Goal: Task Accomplishment & Management: Use online tool/utility

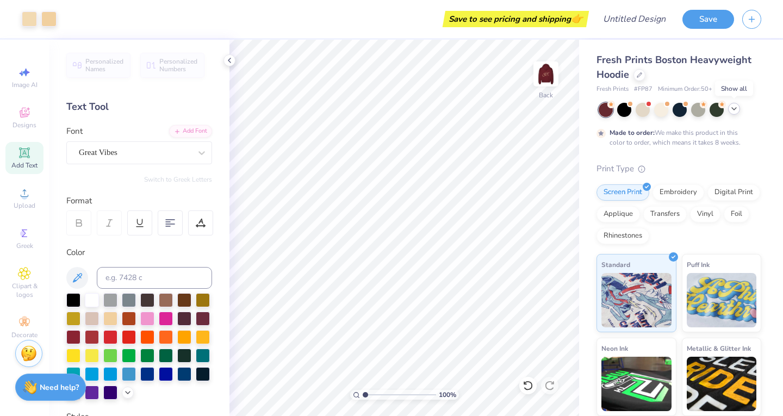
click at [735, 108] on icon at bounding box center [733, 108] width 9 height 9
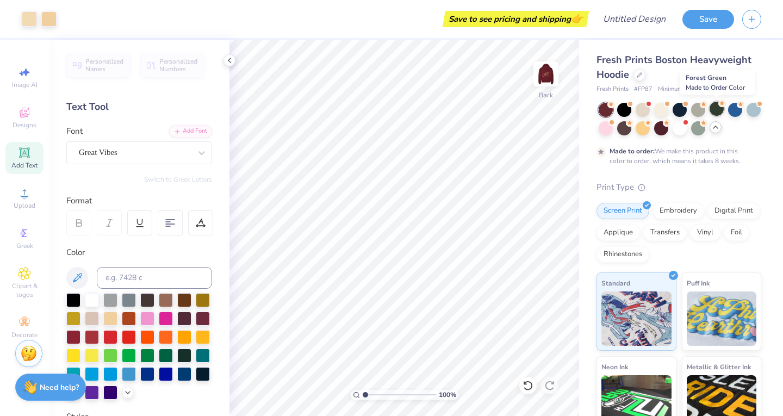
click at [713, 112] on div at bounding box center [716, 109] width 14 height 14
click at [550, 80] on img at bounding box center [545, 73] width 43 height 43
click at [550, 80] on img at bounding box center [546, 74] width 22 height 22
click at [679, 107] on div at bounding box center [679, 109] width 14 height 14
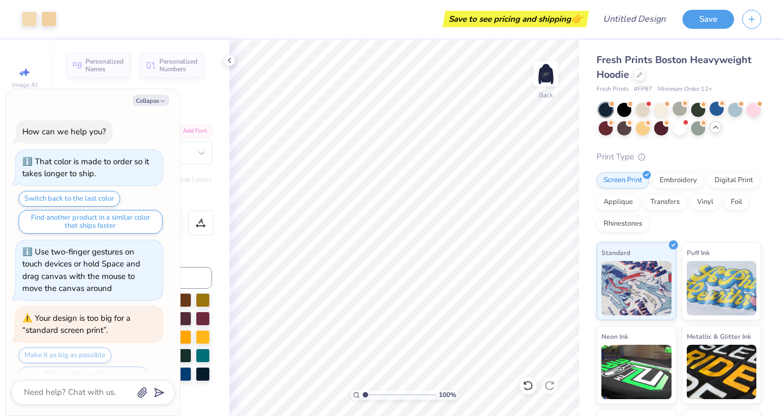
scroll to position [361, 0]
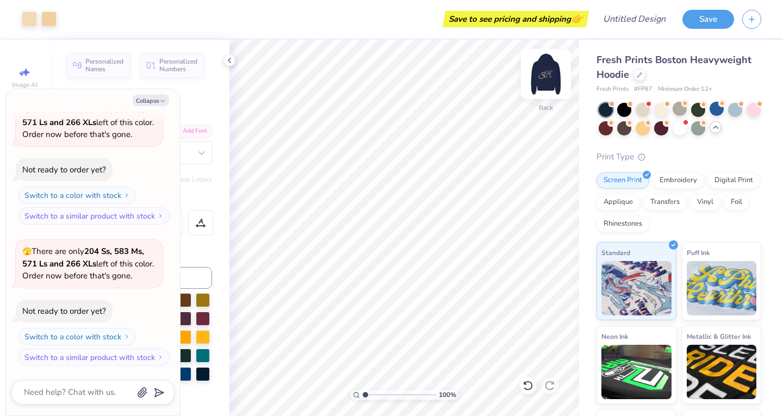
click at [542, 82] on img at bounding box center [545, 73] width 43 height 43
click at [705, 131] on div at bounding box center [698, 127] width 14 height 14
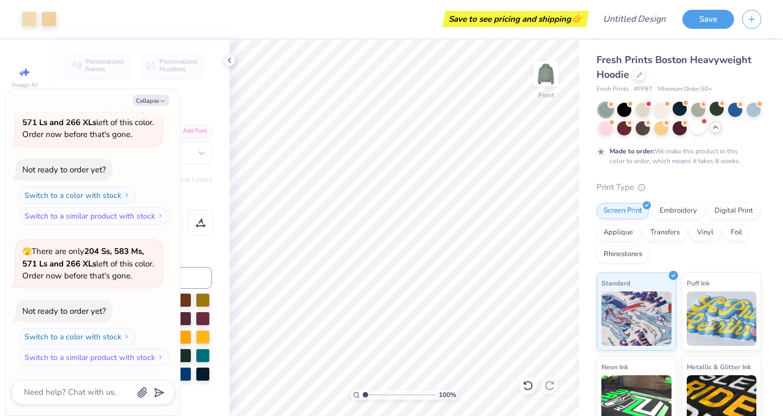
scroll to position [451, 0]
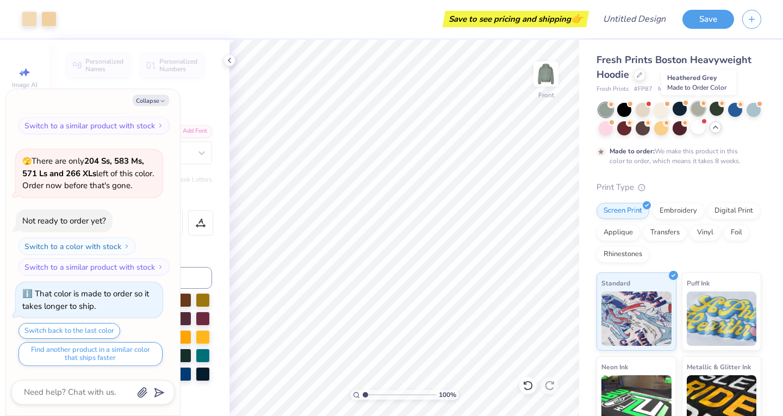
click at [696, 112] on div at bounding box center [698, 109] width 14 height 14
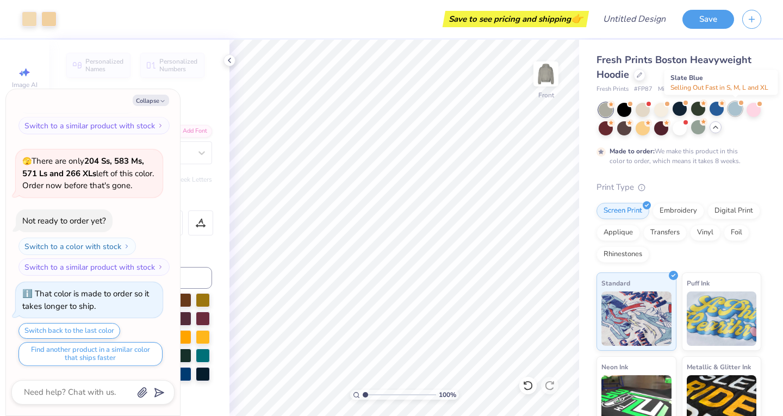
click at [740, 110] on div at bounding box center [735, 109] width 14 height 14
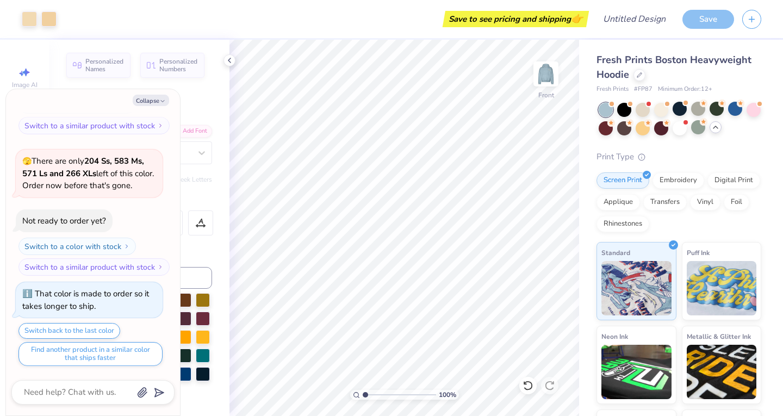
scroll to position [646, 0]
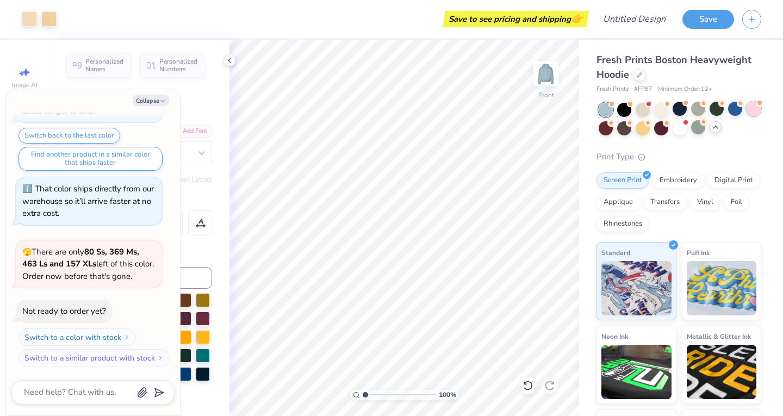
click at [746, 116] on div at bounding box center [753, 109] width 14 height 14
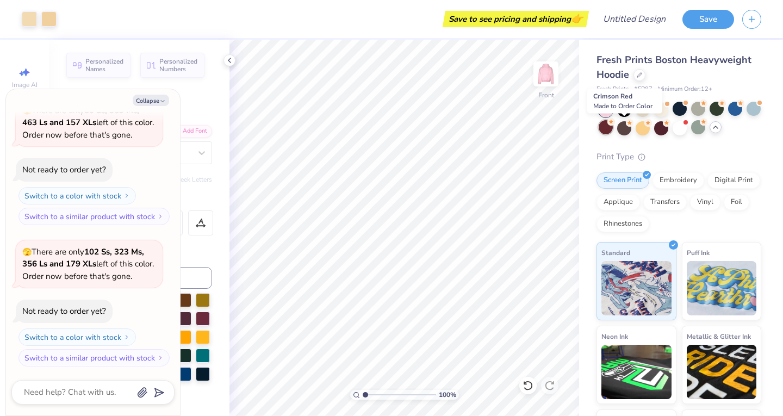
click at [613, 132] on div at bounding box center [605, 127] width 14 height 14
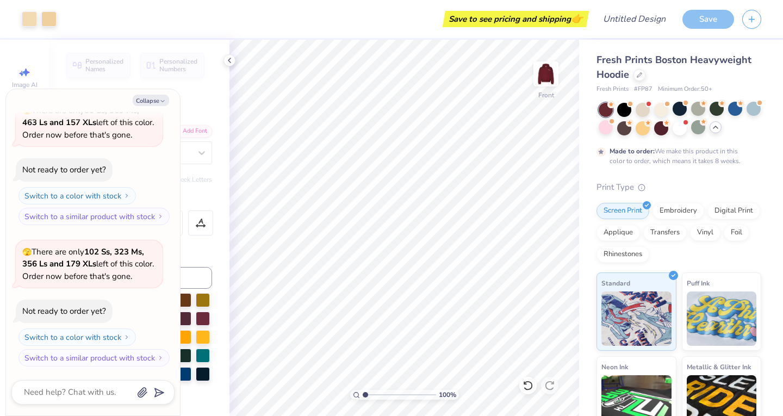
scroll to position [878, 0]
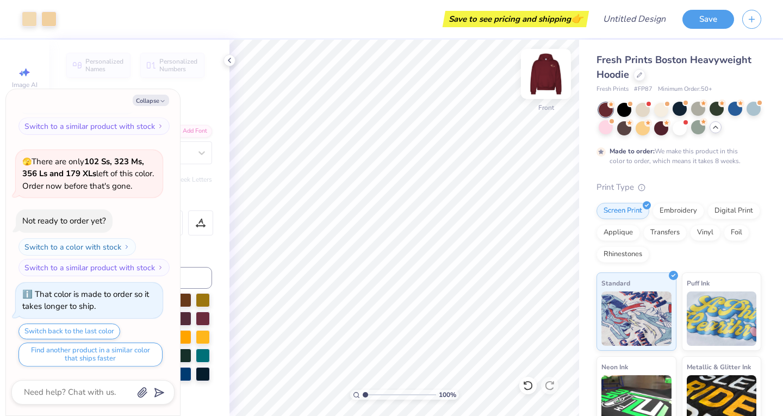
click at [552, 83] on img at bounding box center [545, 73] width 43 height 43
type textarea "x"
type input "1"
click at [714, 111] on div at bounding box center [716, 109] width 14 height 14
click at [553, 79] on img at bounding box center [545, 73] width 43 height 43
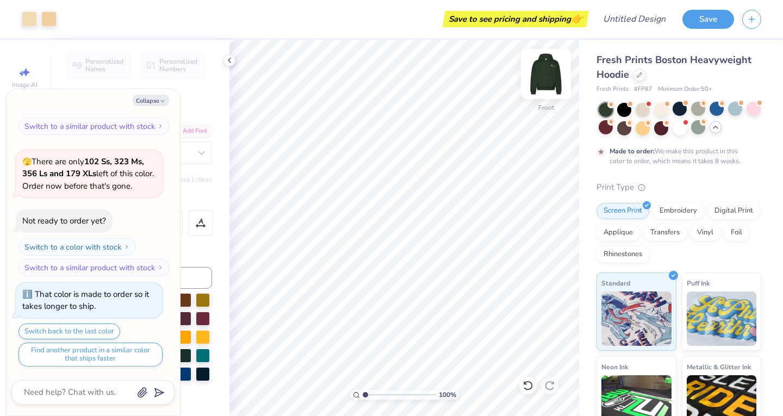
click at [557, 79] on img at bounding box center [545, 73] width 43 height 43
click at [555, 82] on img at bounding box center [545, 73] width 43 height 43
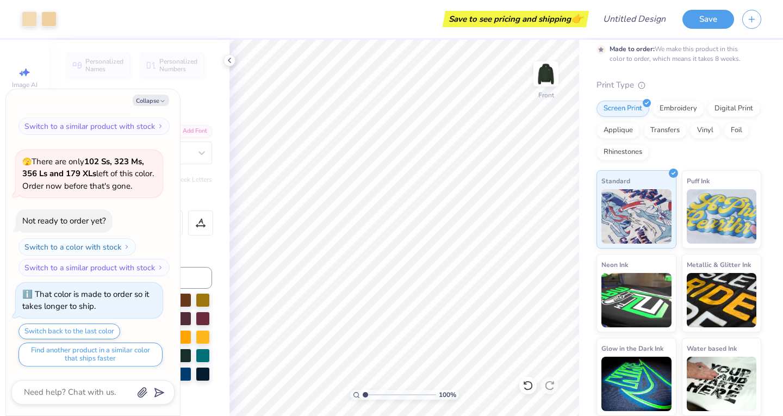
scroll to position [0, 0]
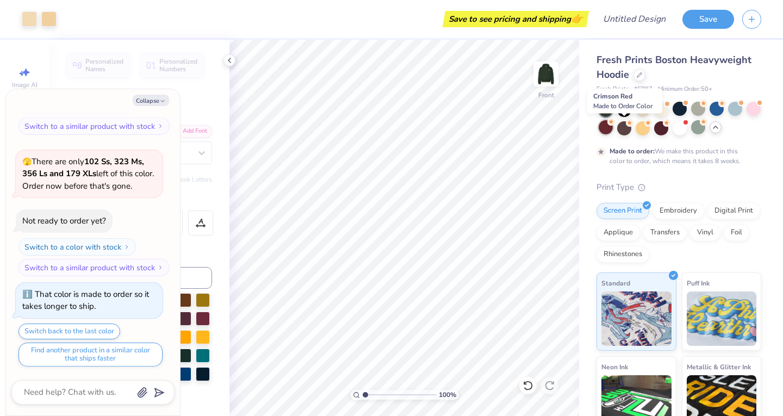
click at [613, 127] on div at bounding box center [605, 127] width 14 height 14
click at [716, 108] on div at bounding box center [716, 109] width 14 height 14
click at [681, 110] on div at bounding box center [679, 109] width 14 height 14
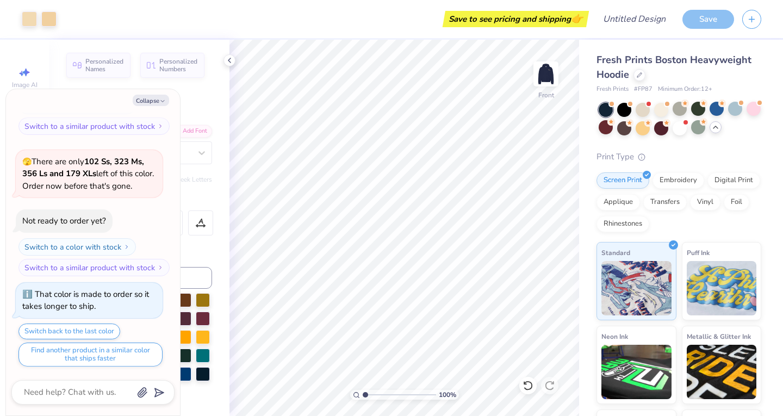
scroll to position [1074, 0]
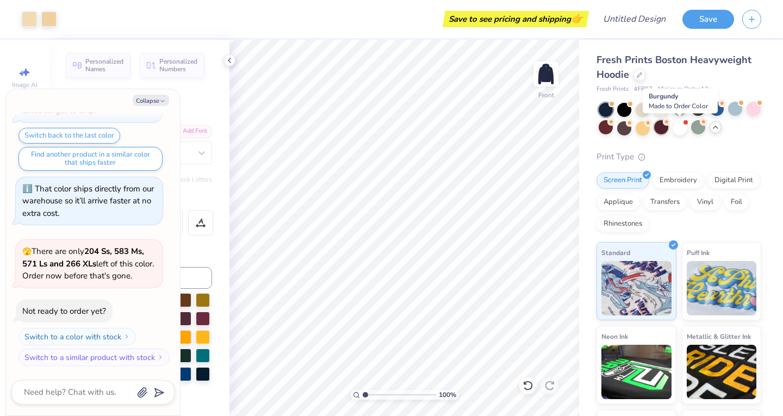
click at [668, 127] on div at bounding box center [661, 127] width 14 height 14
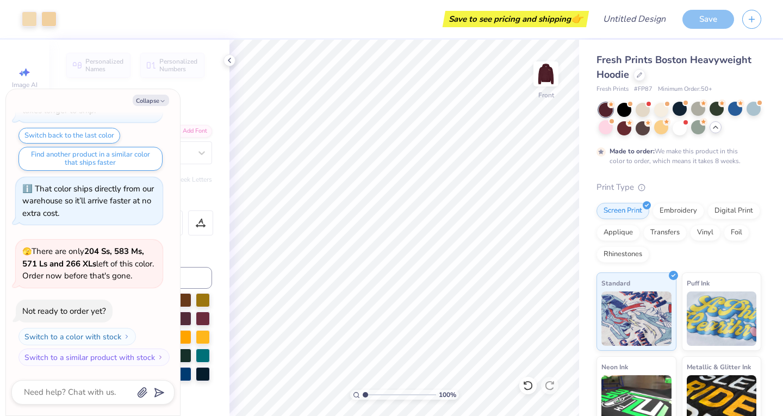
scroll to position [1164, 0]
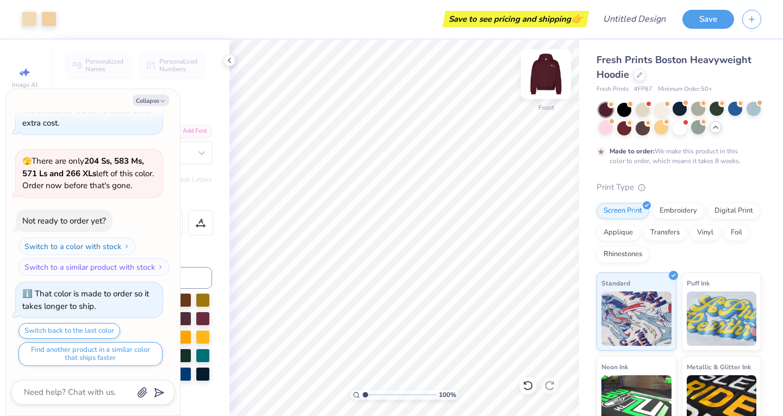
click at [553, 67] on img at bounding box center [545, 73] width 43 height 43
type textarea "x"
click at [545, 92] on img at bounding box center [545, 73] width 43 height 43
type input "1.04392963276194"
type textarea "x"
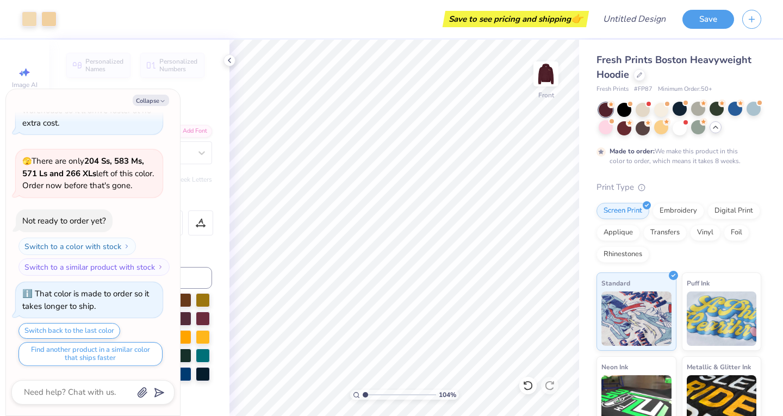
type input "1.04392963276194"
type textarea "x"
type input "1.04392963276194"
type textarea "x"
click at [631, 132] on div at bounding box center [624, 127] width 14 height 14
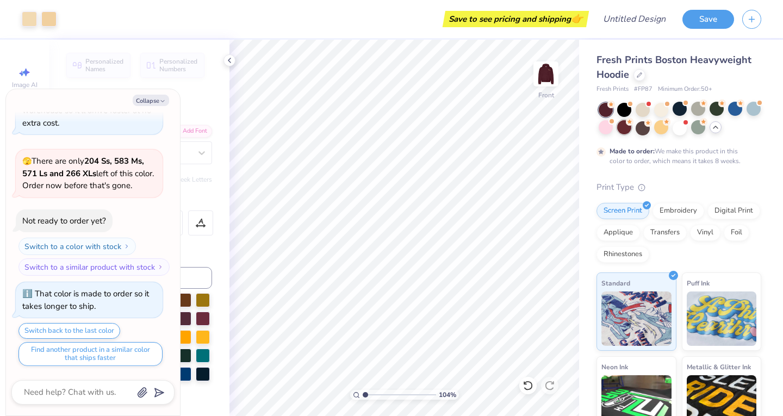
type input "1.04392963276194"
type textarea "x"
type input "1.04392963276194"
type textarea "x"
type input "1.04392963276194"
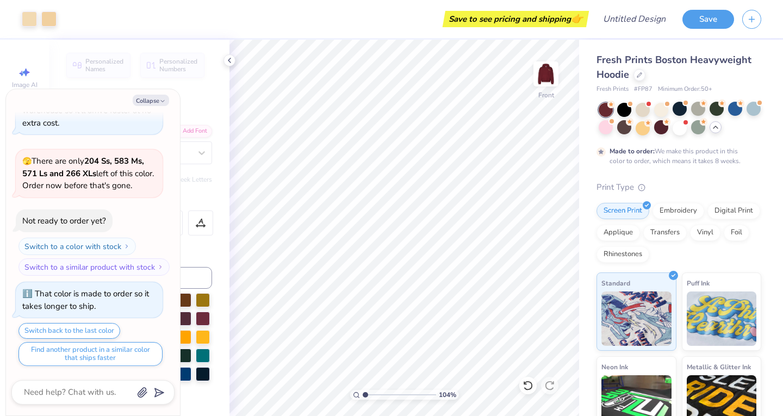
type textarea "x"
click at [601, 111] on div at bounding box center [605, 110] width 14 height 14
type input "1.04392963276194"
type textarea "x"
click at [721, 110] on div at bounding box center [716, 109] width 14 height 14
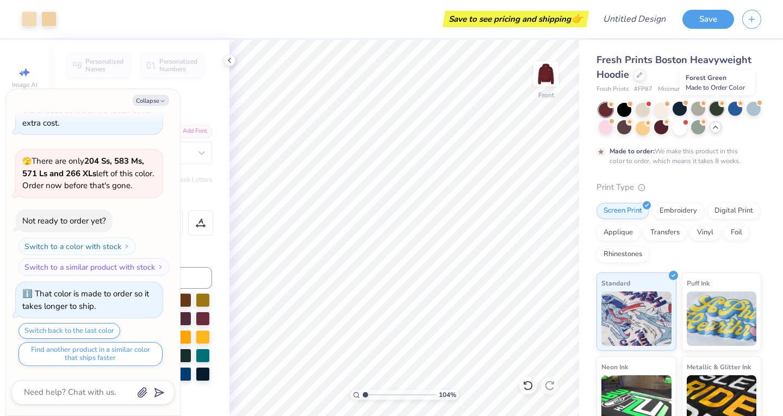
type input "1.04392963276194"
type textarea "x"
type input "1.04392963276194"
type textarea "x"
type input "1.04392963276194"
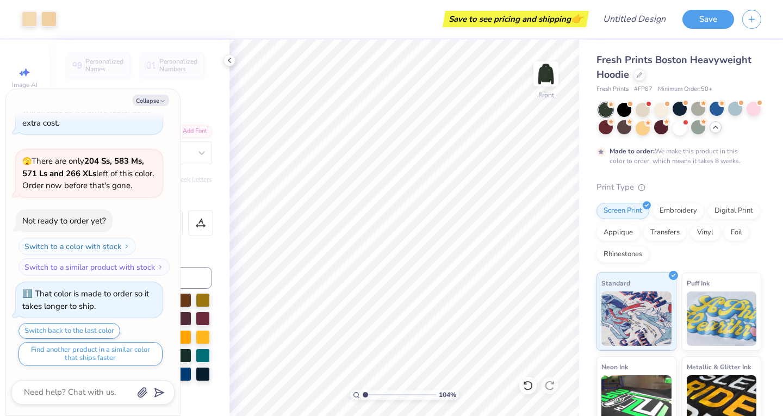
type textarea "x"
click at [546, 77] on img at bounding box center [545, 73] width 43 height 43
type input "1.04392963276194"
type textarea "x"
type input "1.04392963276194"
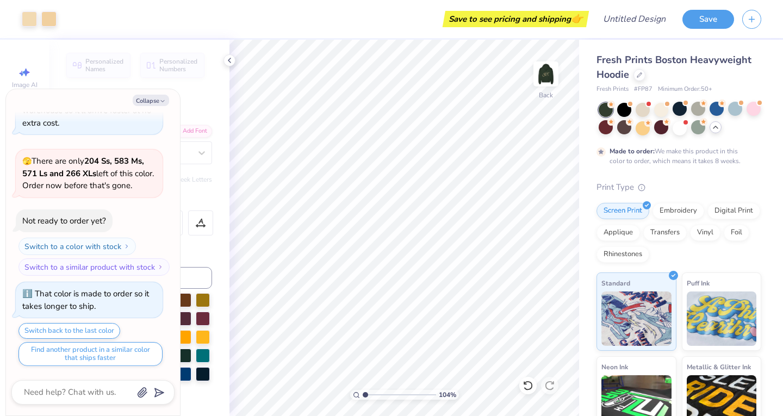
type textarea "x"
type input "1.04392963276194"
type textarea "x"
click at [548, 85] on img at bounding box center [545, 73] width 43 height 43
type input "1.04392963276194"
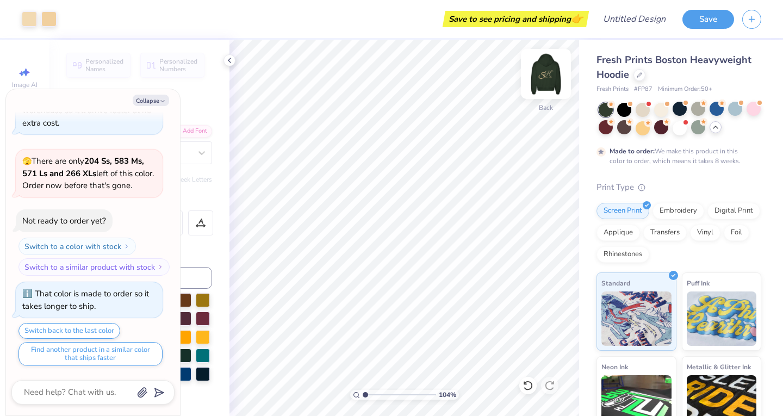
type textarea "x"
type input "1.04392963276194"
type textarea "x"
type input "1.04392963276194"
type textarea "x"
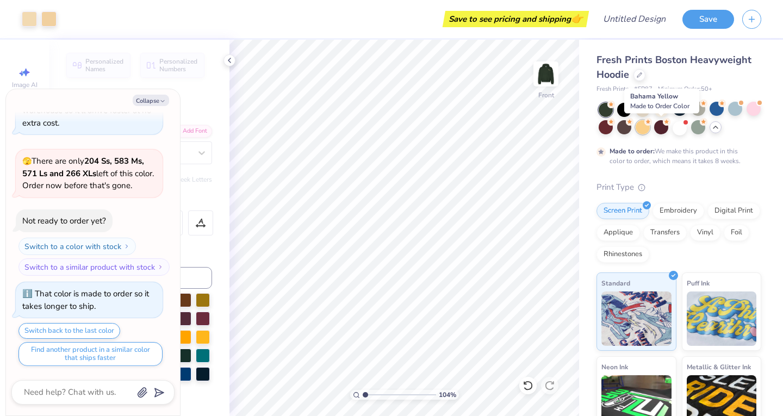
click at [650, 134] on div at bounding box center [642, 127] width 14 height 14
type input "1.04392963276194"
type textarea "x"
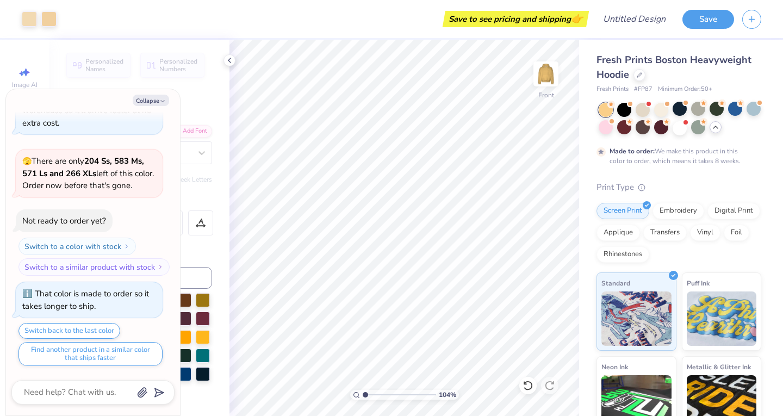
type input "1.04392963276194"
type textarea "x"
type input "1.04392963276194"
type textarea "x"
click at [738, 109] on div at bounding box center [735, 109] width 14 height 14
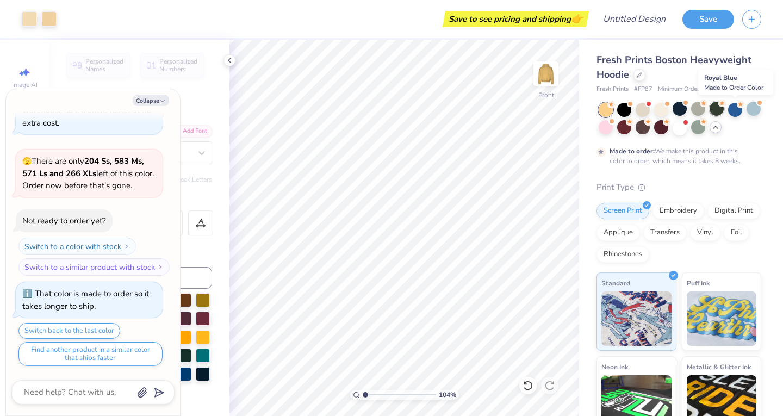
type input "1.04392963276194"
type textarea "x"
type input "1.04392963276194"
type textarea "x"
type input "1.04392963276194"
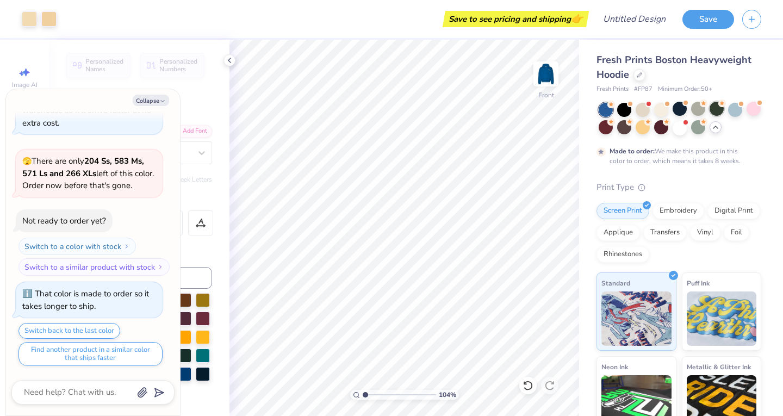
type textarea "x"
click at [677, 109] on div at bounding box center [679, 109] width 14 height 14
type input "1.04392963276194"
type textarea "x"
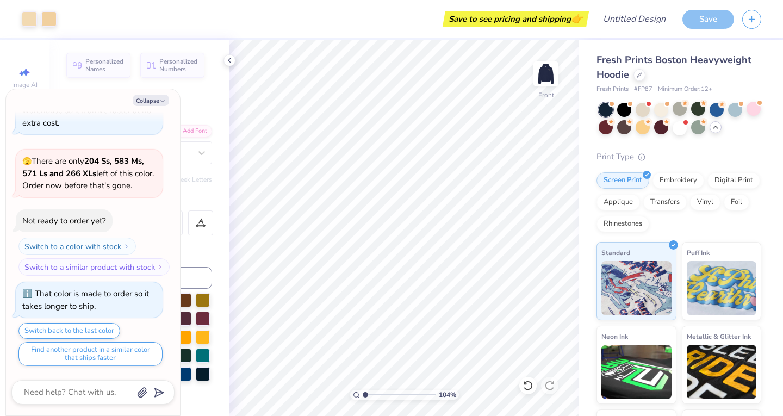
type input "1.04392963276194"
type textarea "x"
type input "1.04392963276194"
type textarea "x"
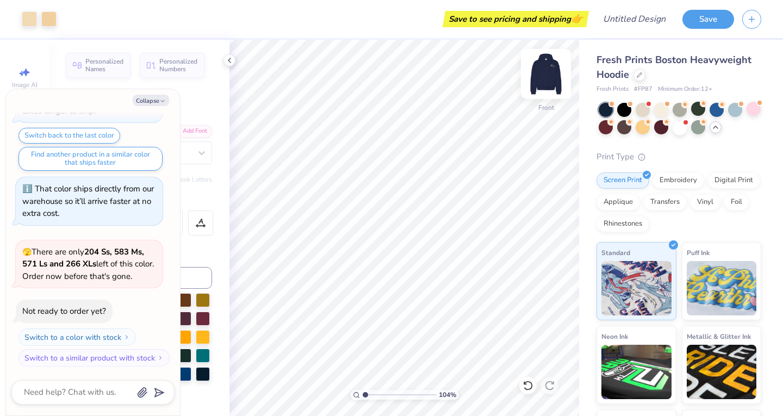
click at [540, 83] on img at bounding box center [545, 73] width 43 height 43
type input "1.04392963276194"
type textarea "x"
type input "1.04392963276194"
type textarea "x"
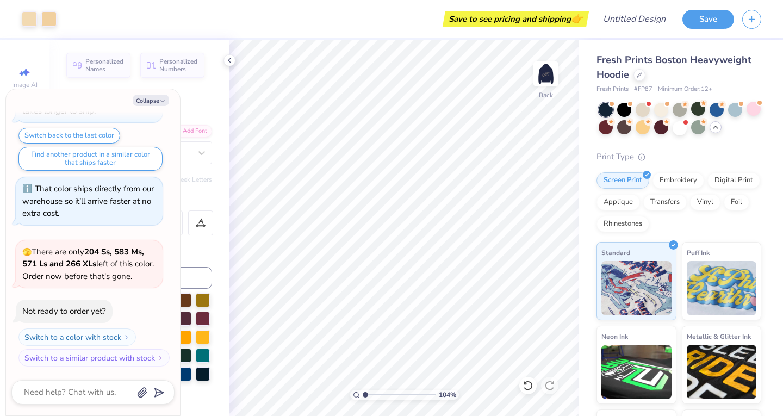
type input "1.04392963276194"
type textarea "x"
type input "1"
click at [534, 82] on img at bounding box center [545, 73] width 43 height 43
click at [701, 110] on div at bounding box center [698, 109] width 14 height 14
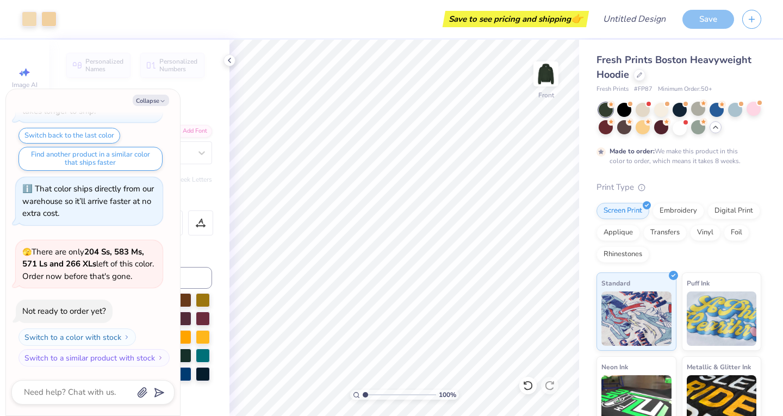
scroll to position [1449, 0]
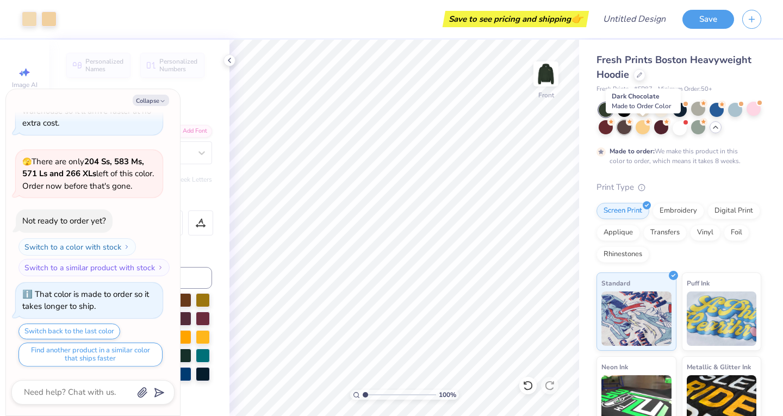
click at [631, 129] on div at bounding box center [624, 127] width 14 height 14
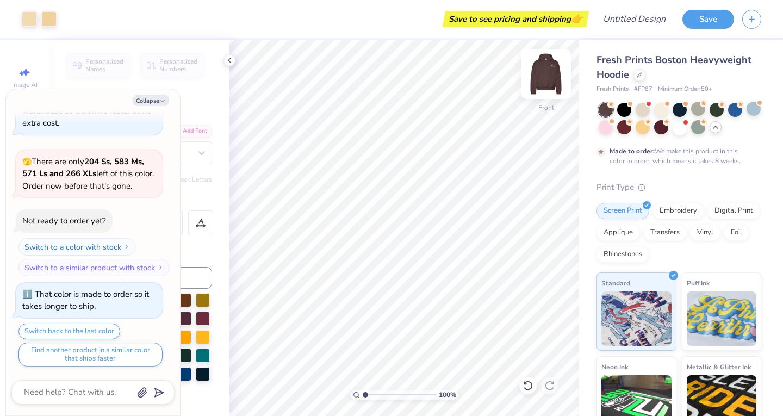
click at [541, 69] on img at bounding box center [545, 73] width 43 height 43
click at [668, 130] on div at bounding box center [661, 127] width 14 height 14
click at [650, 129] on div at bounding box center [642, 127] width 14 height 14
click at [544, 73] on img at bounding box center [545, 73] width 43 height 43
click at [613, 134] on div at bounding box center [605, 127] width 14 height 14
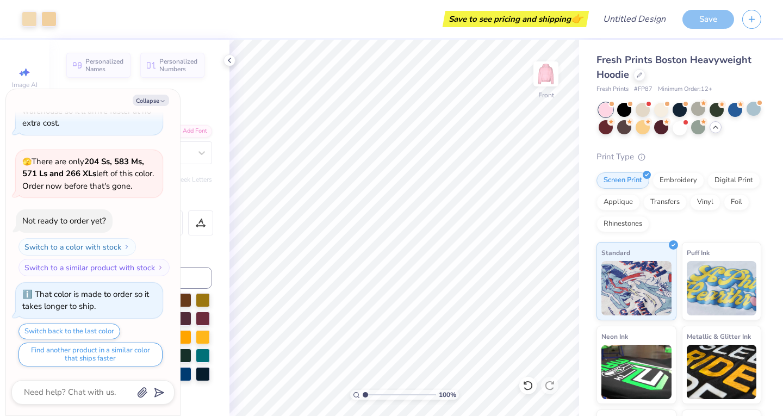
scroll to position [1645, 0]
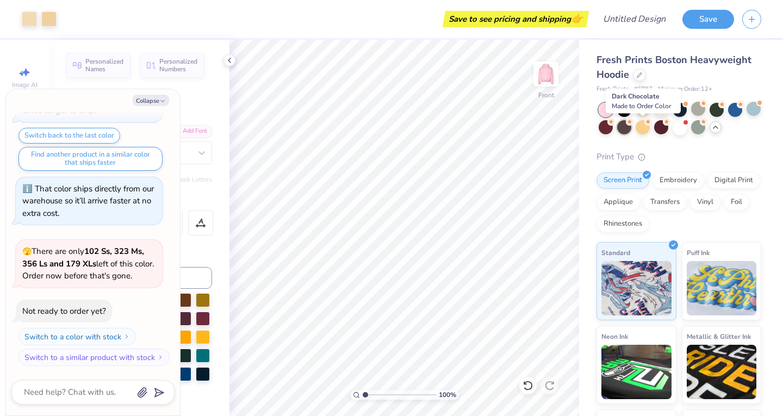
click at [631, 129] on div at bounding box center [624, 127] width 14 height 14
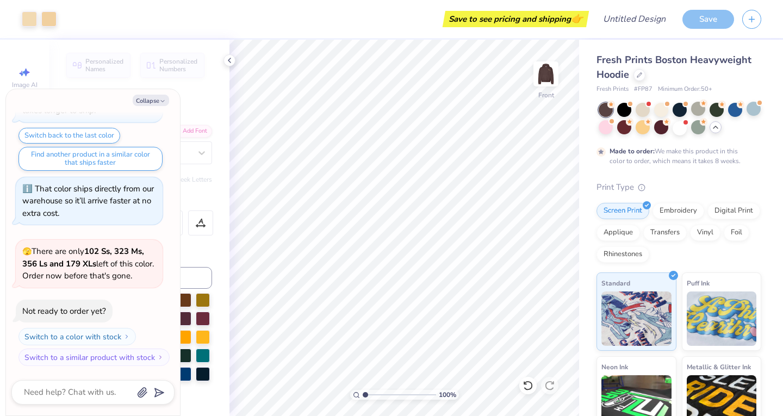
scroll to position [1735, 0]
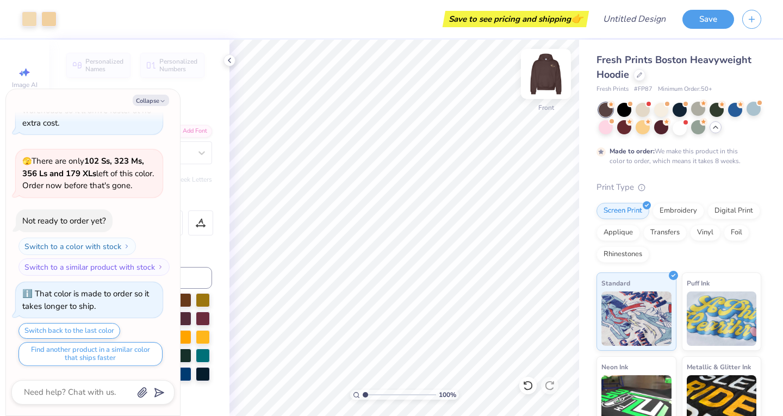
click at [552, 76] on img at bounding box center [545, 73] width 43 height 43
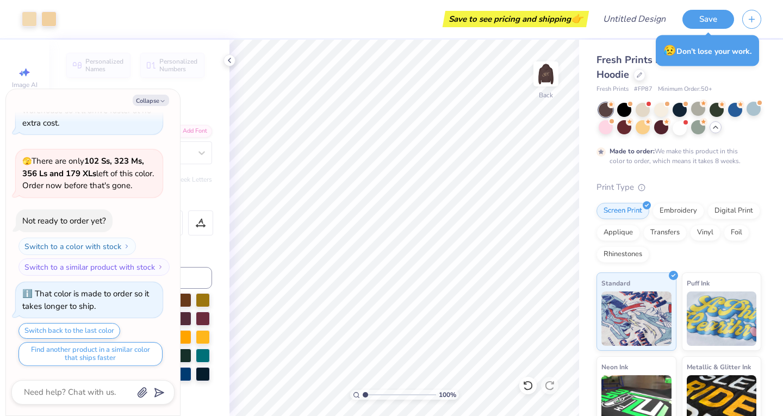
type textarea "x"
